Goal: Understand process/instructions

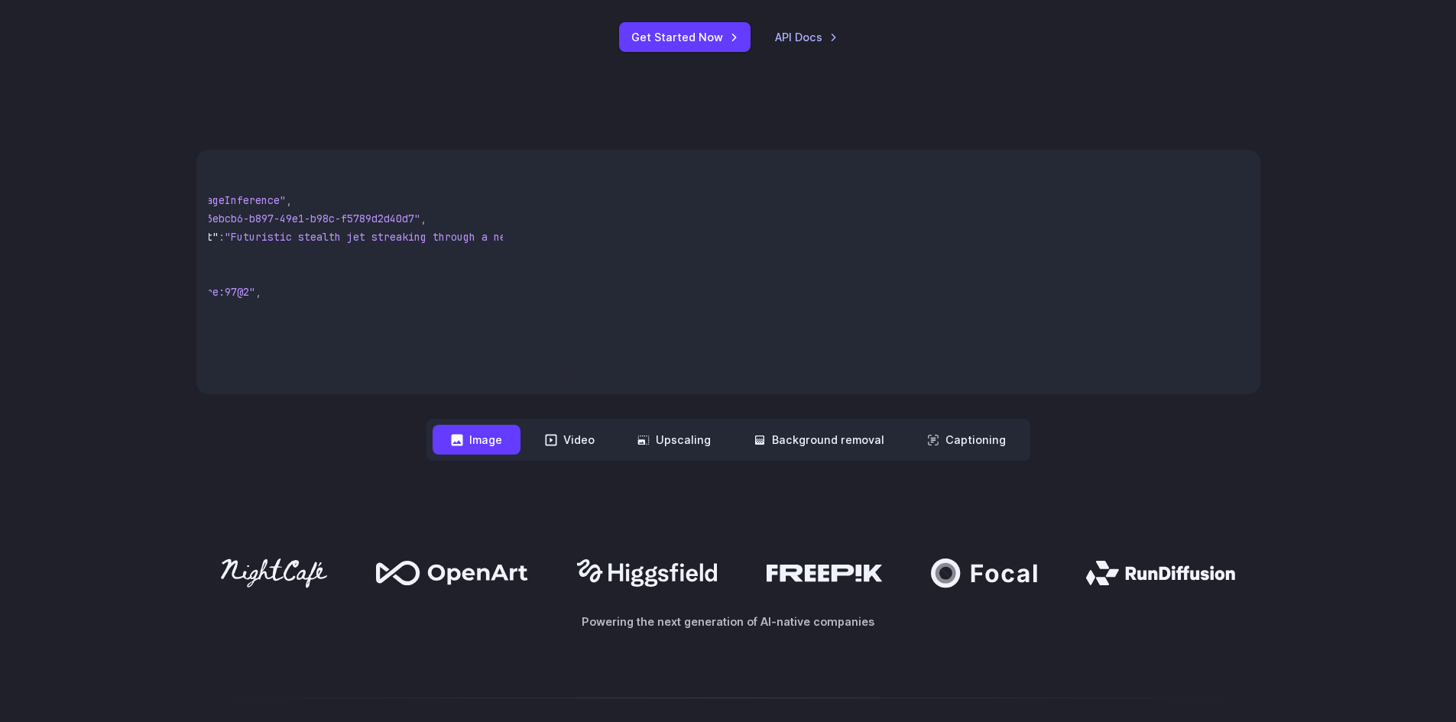
scroll to position [0, 139]
click at [342, 391] on div "{ "taskType" : "imageInference" , "taskUUID" : "7f3ebcb6-b897-49e1-b98c-f5789d2…" at bounding box center [356, 272] width 320 height 245
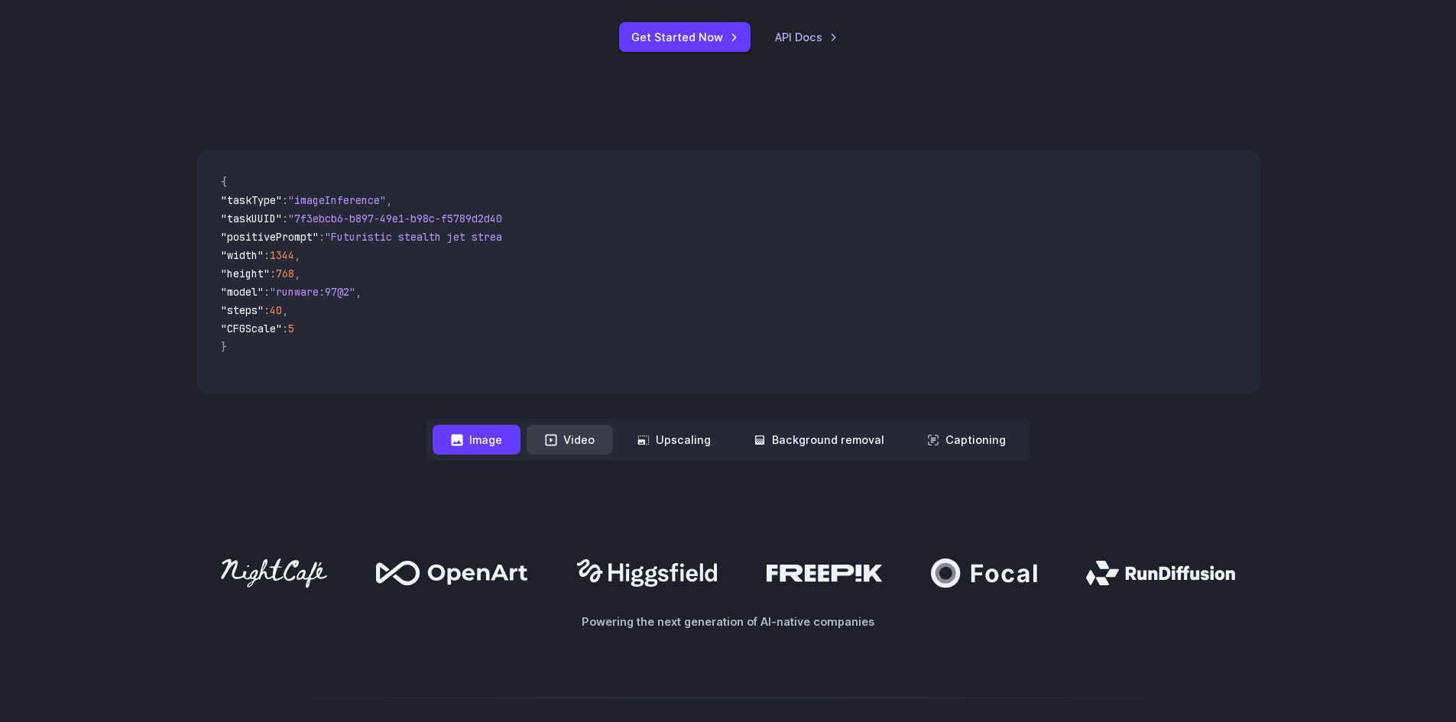
click at [563, 436] on button "Video" at bounding box center [570, 440] width 86 height 30
drag, startPoint x: 483, startPoint y: 237, endPoint x: 338, endPoint y: 233, distance: 145.3
click at [338, 233] on span ""[URL]"" at bounding box center [334, 237] width 43 height 14
copy span "[URL]"
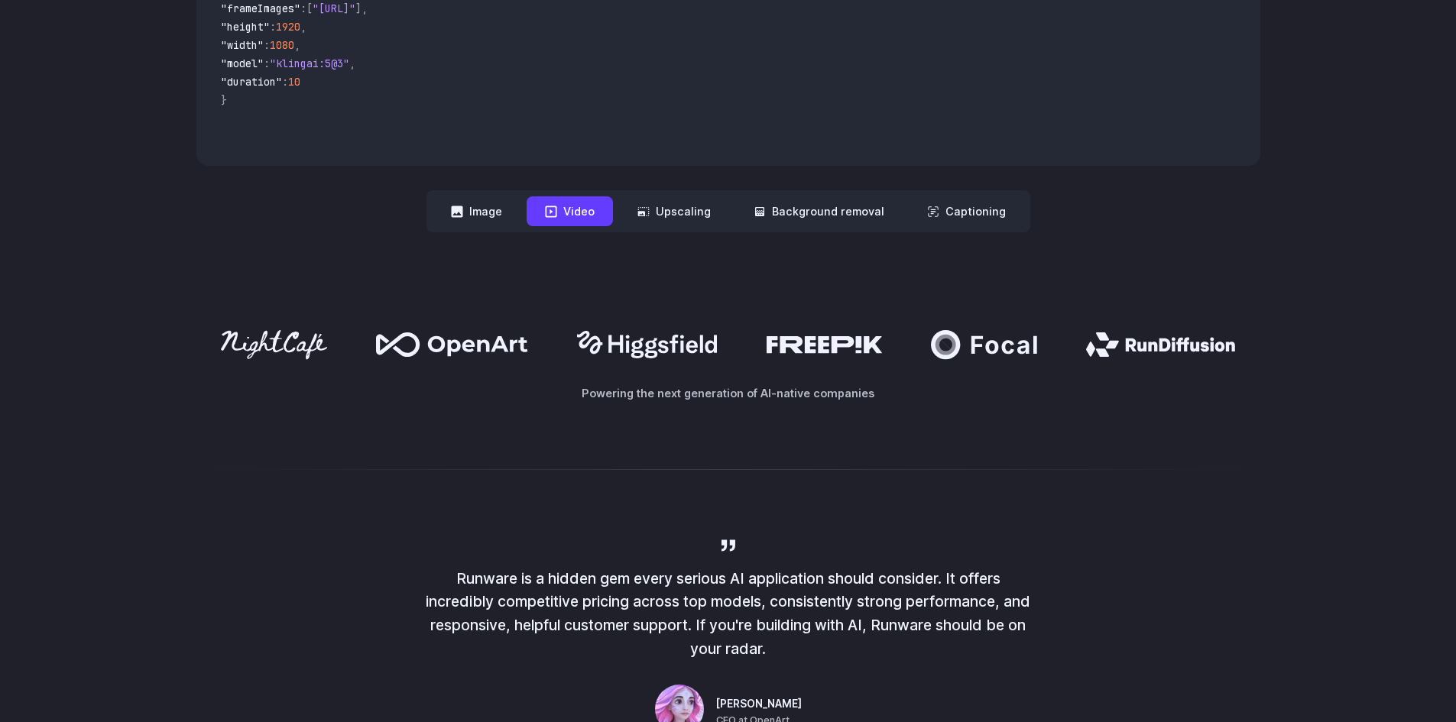
scroll to position [688, 0]
click at [703, 211] on button "Upscaling" at bounding box center [674, 211] width 110 height 30
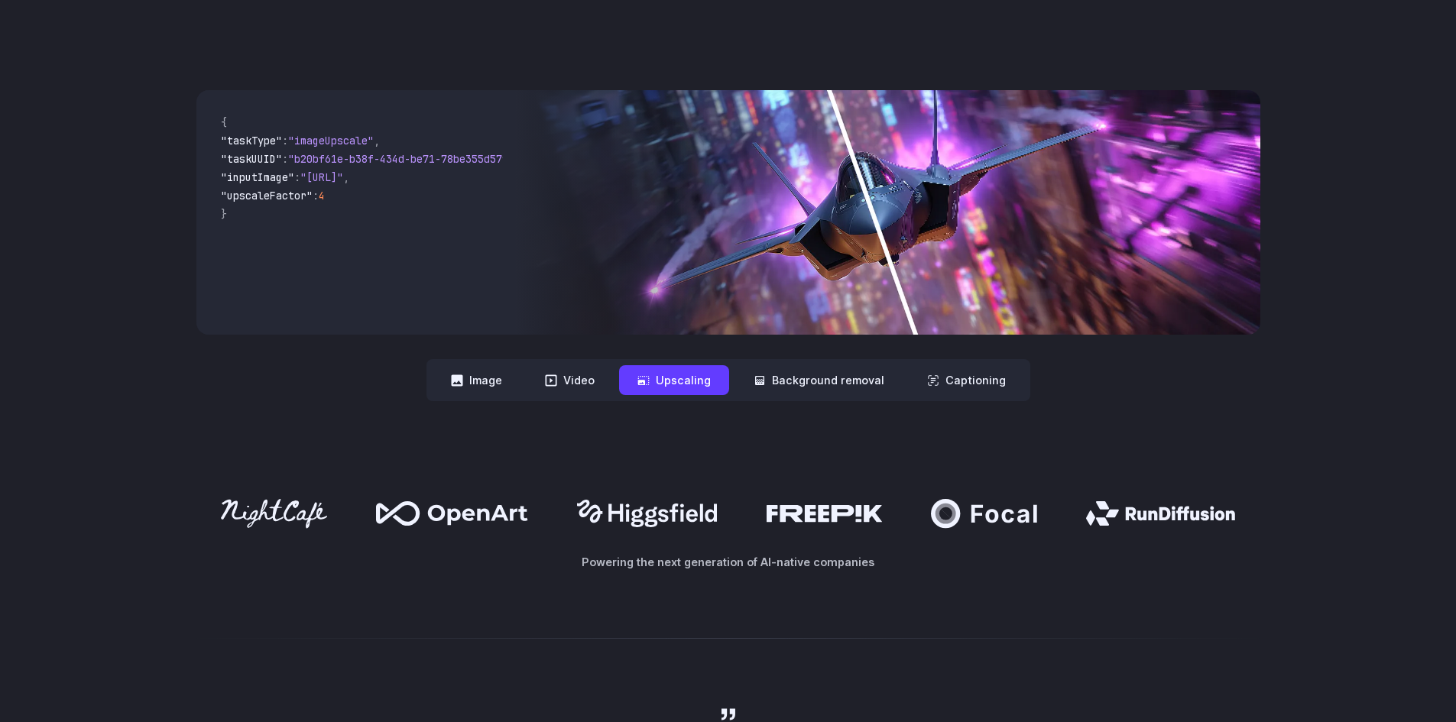
scroll to position [459, 0]
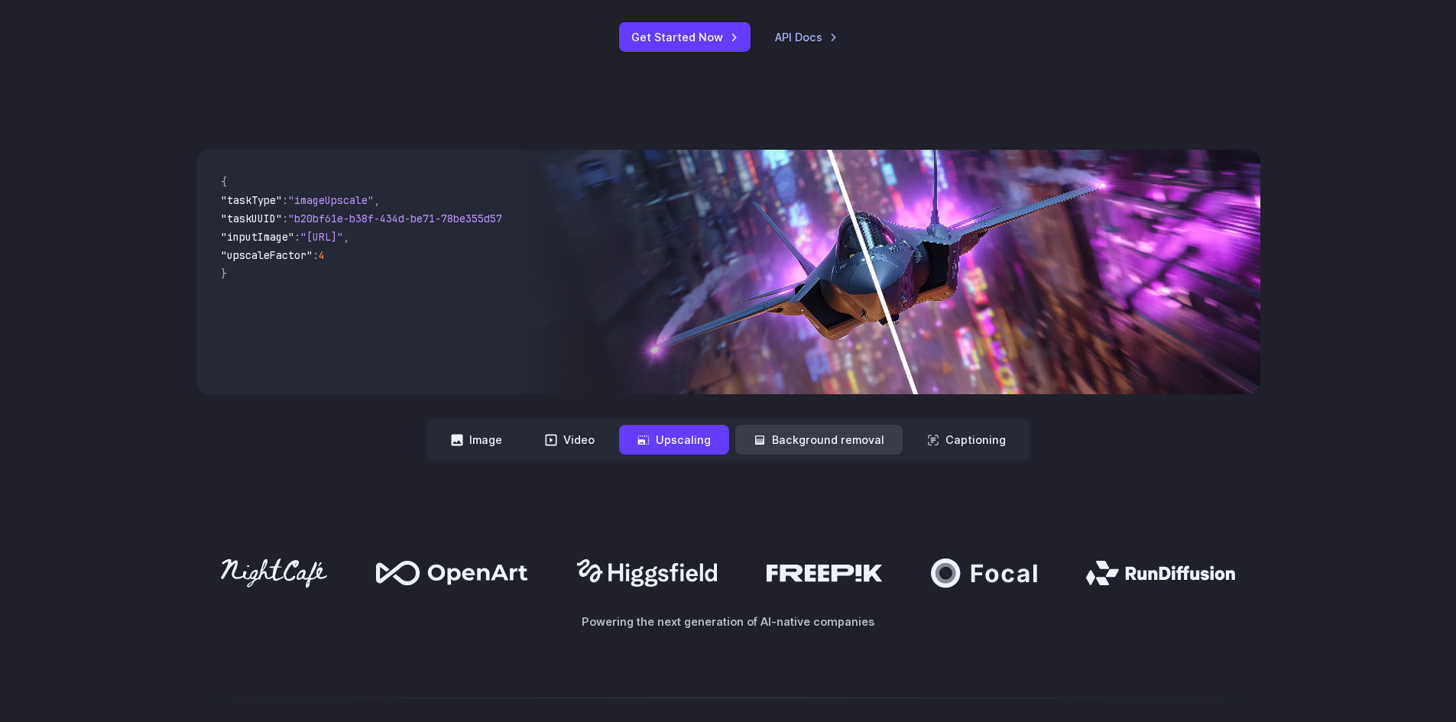
click at [775, 434] on button "Background removal" at bounding box center [818, 440] width 167 height 30
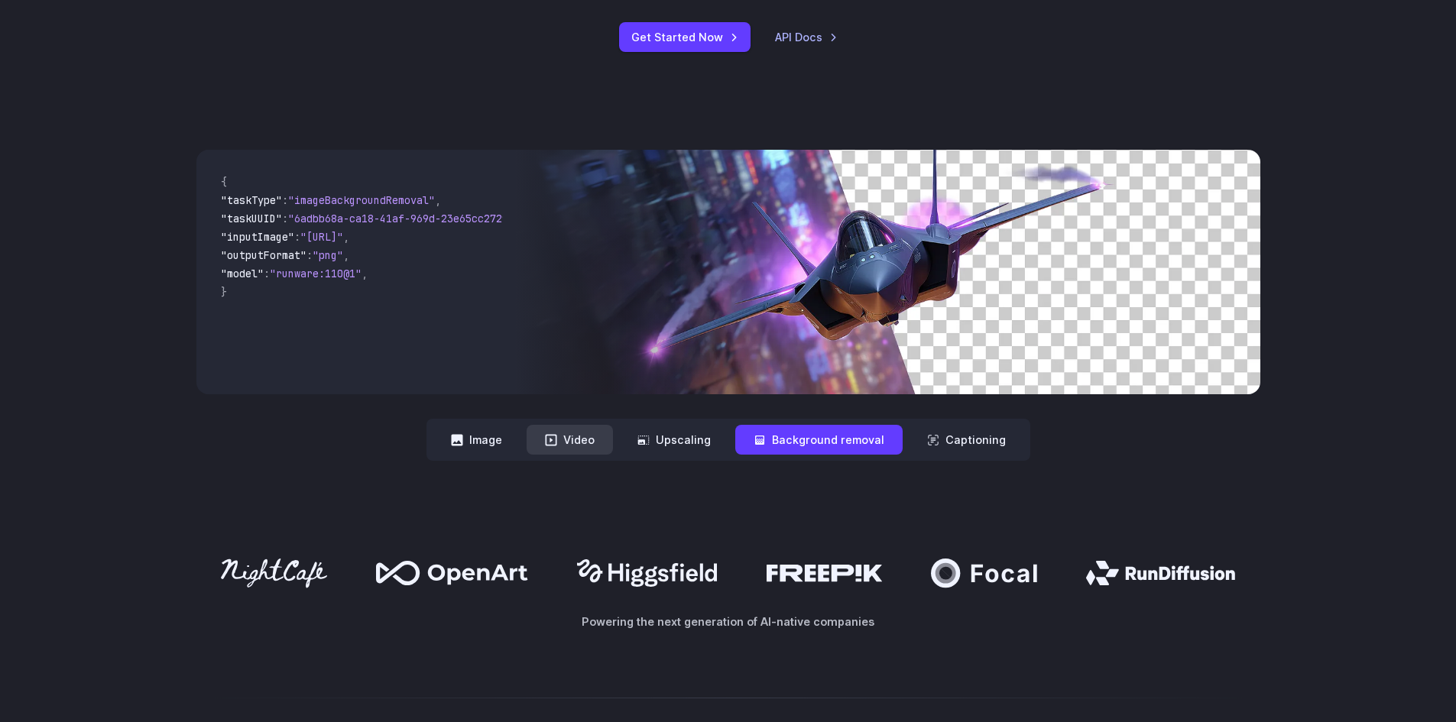
click at [593, 448] on button "Video" at bounding box center [570, 440] width 86 height 30
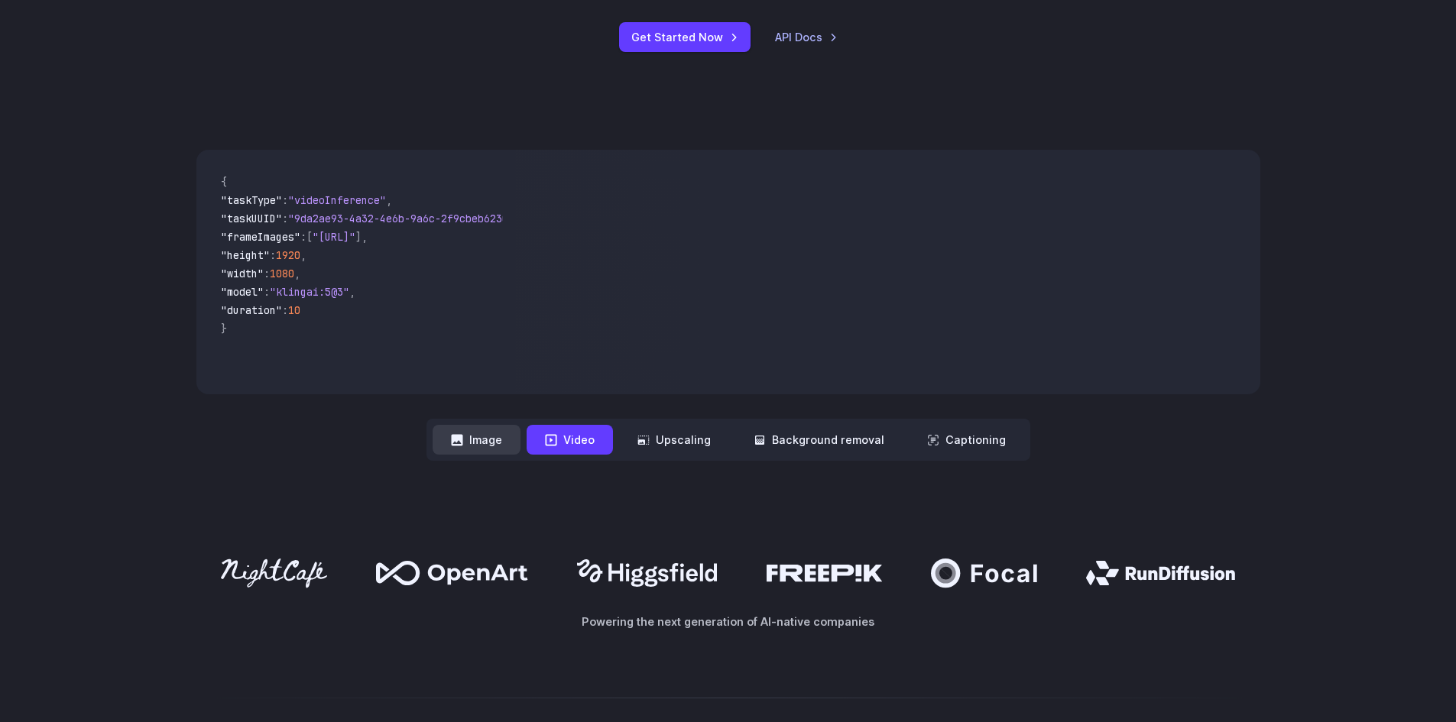
click at [476, 454] on button "Image" at bounding box center [477, 440] width 88 height 30
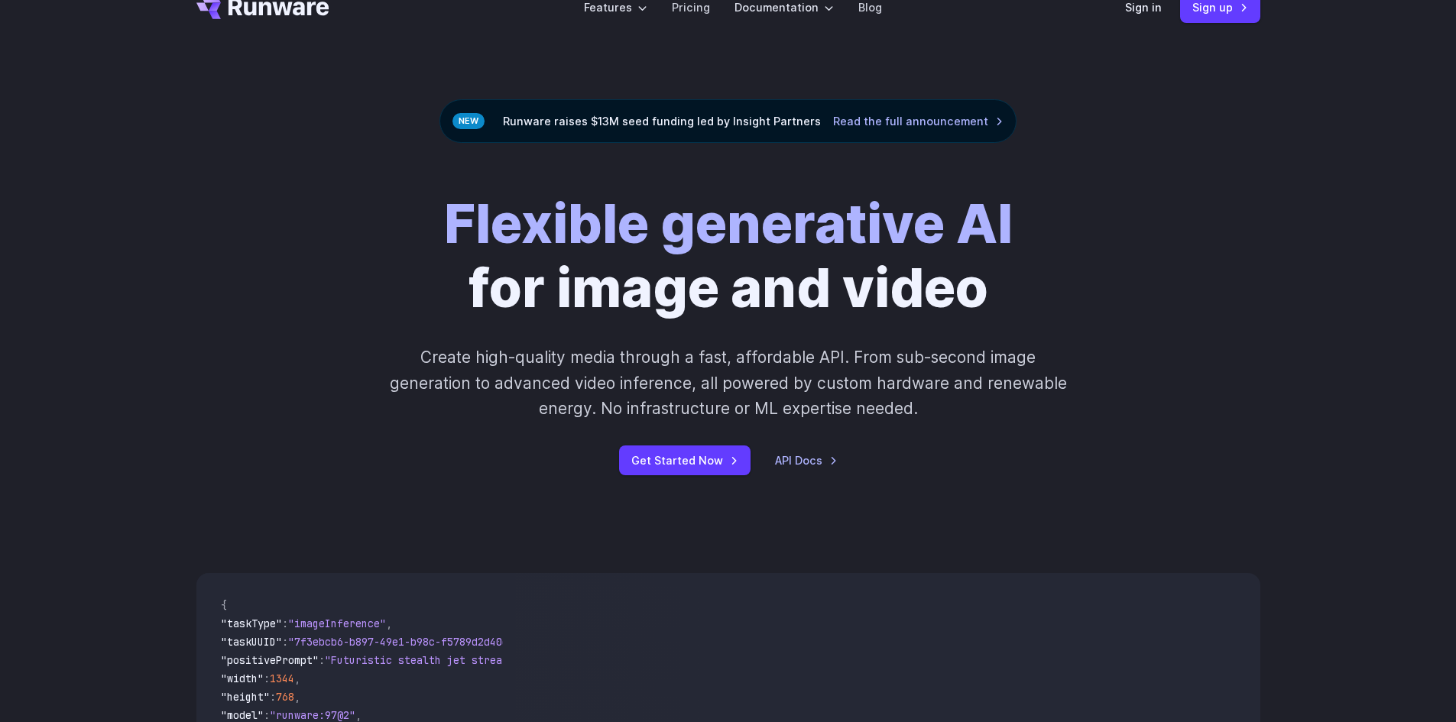
scroll to position [0, 0]
